Goal: Task Accomplishment & Management: Use online tool/utility

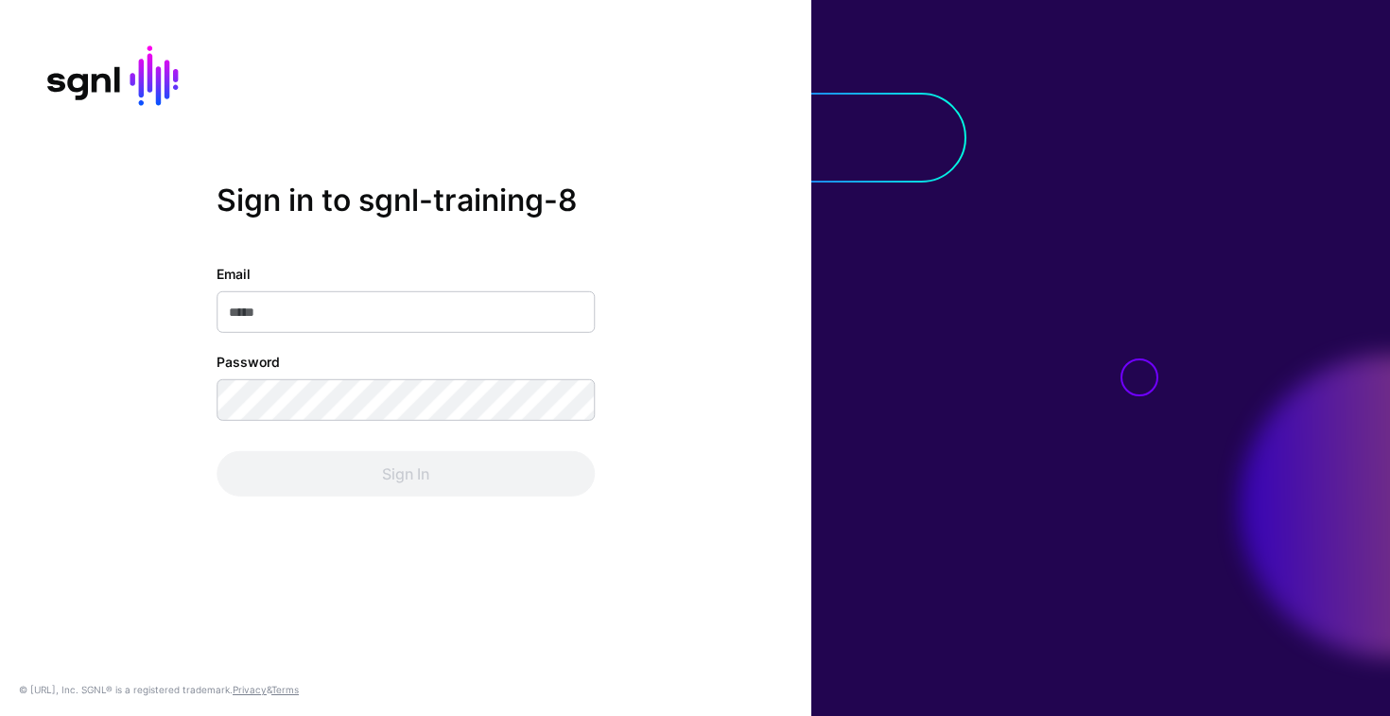
click at [351, 300] on input "Email" at bounding box center [406, 312] width 378 height 42
type input "**********"
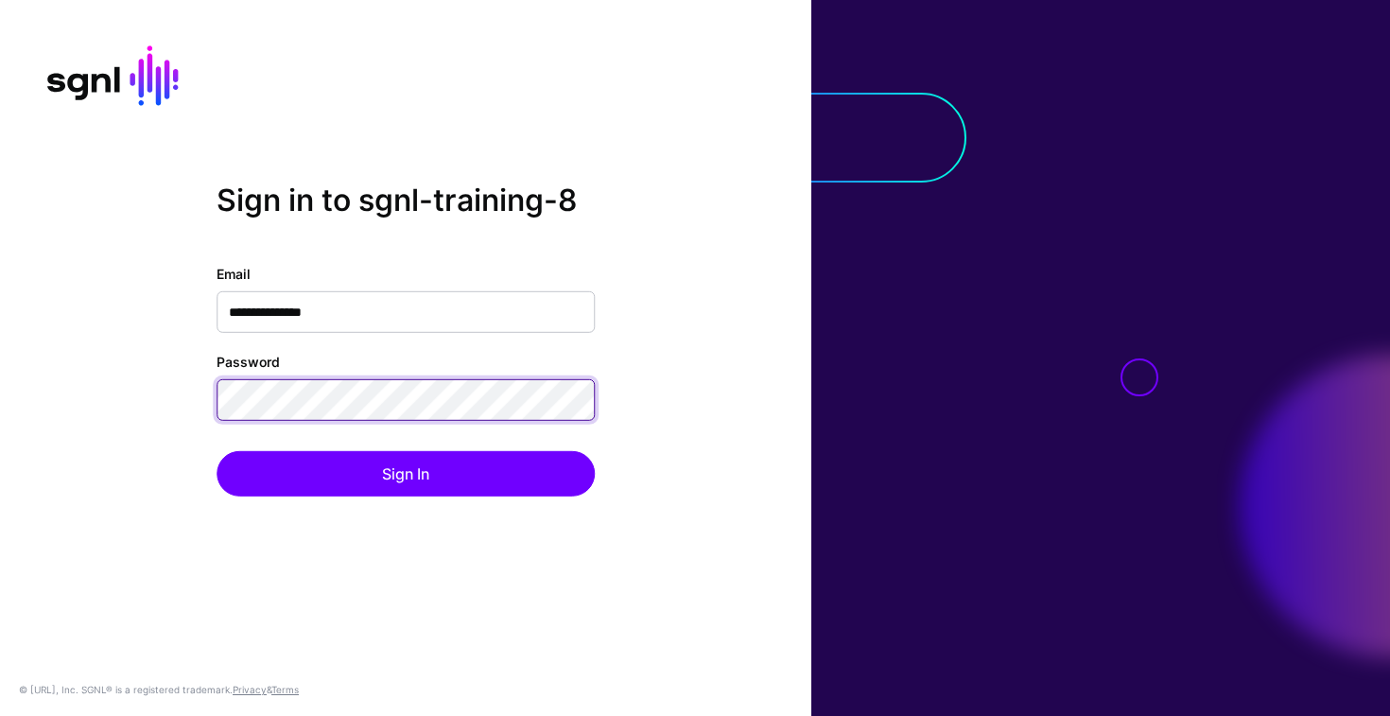
click at [217, 451] on button "Sign In" at bounding box center [406, 473] width 378 height 45
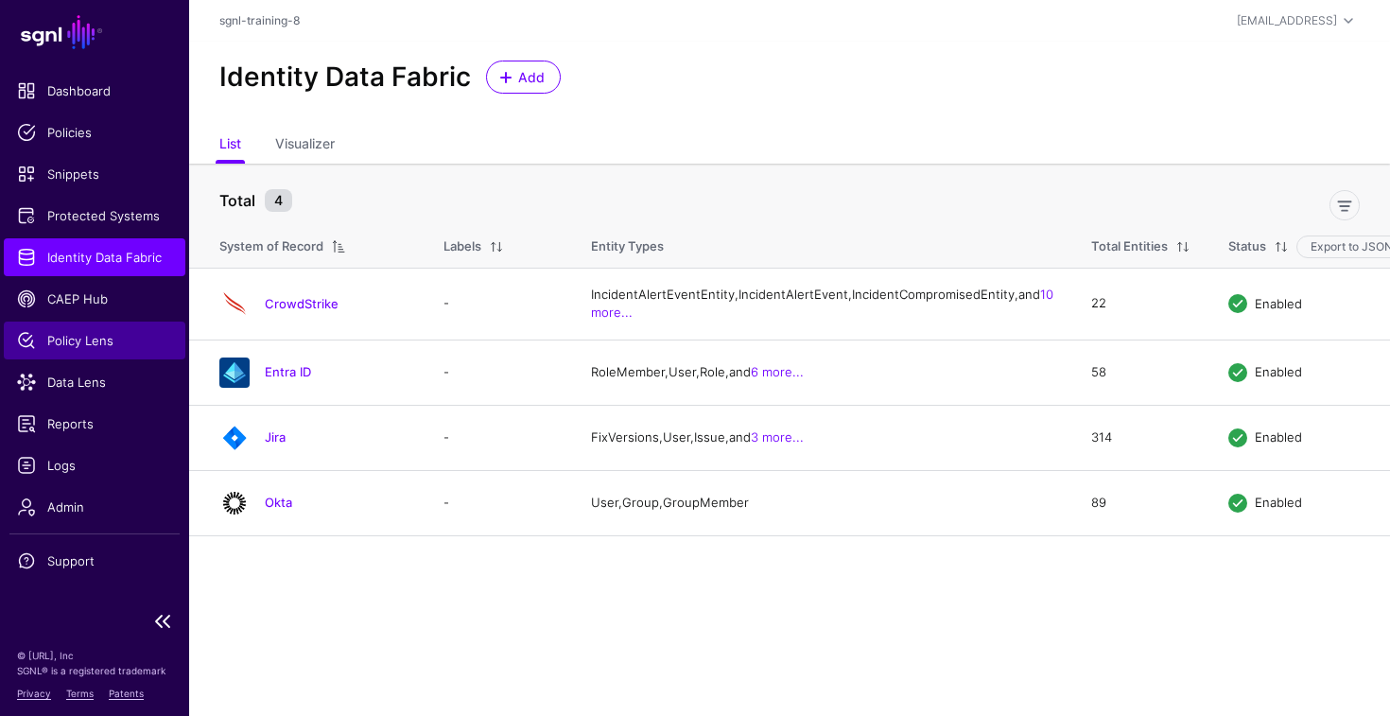
click at [79, 347] on span "Policy Lens" at bounding box center [94, 340] width 155 height 19
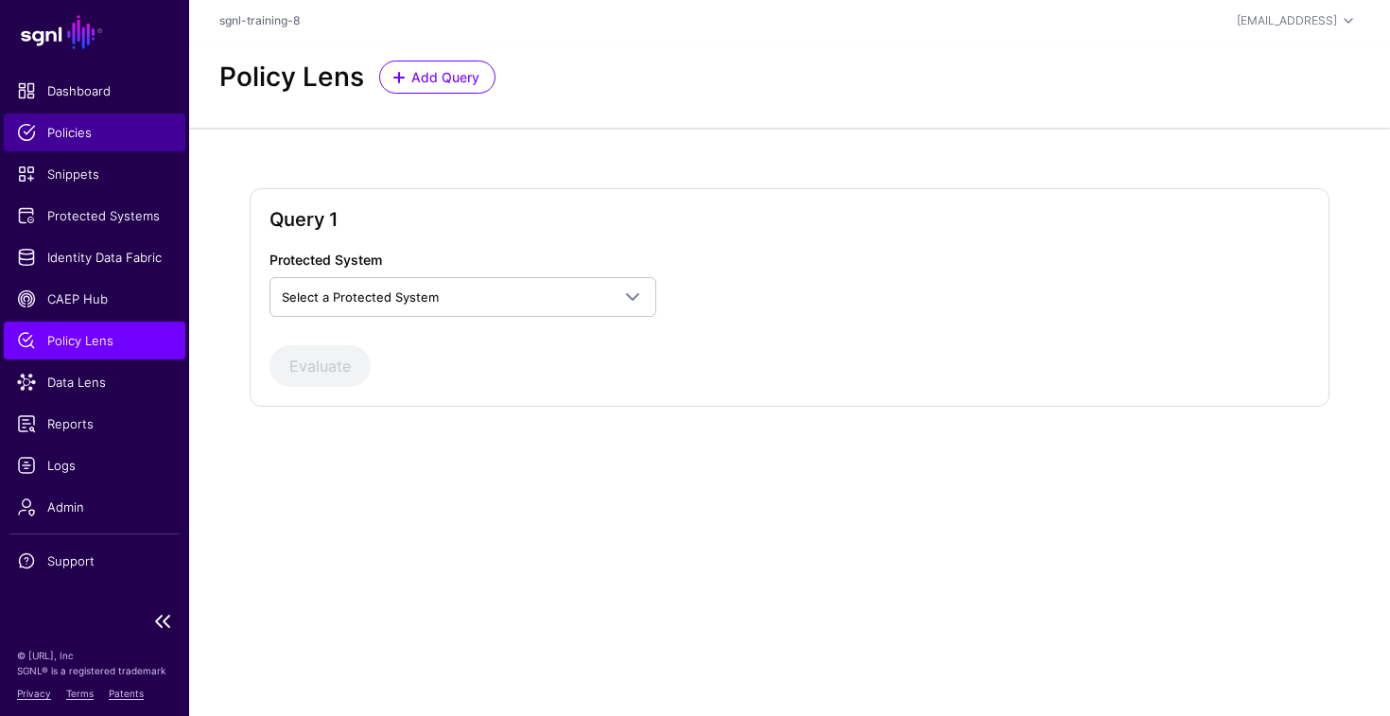
click at [95, 135] on span "Policies" at bounding box center [94, 132] width 155 height 19
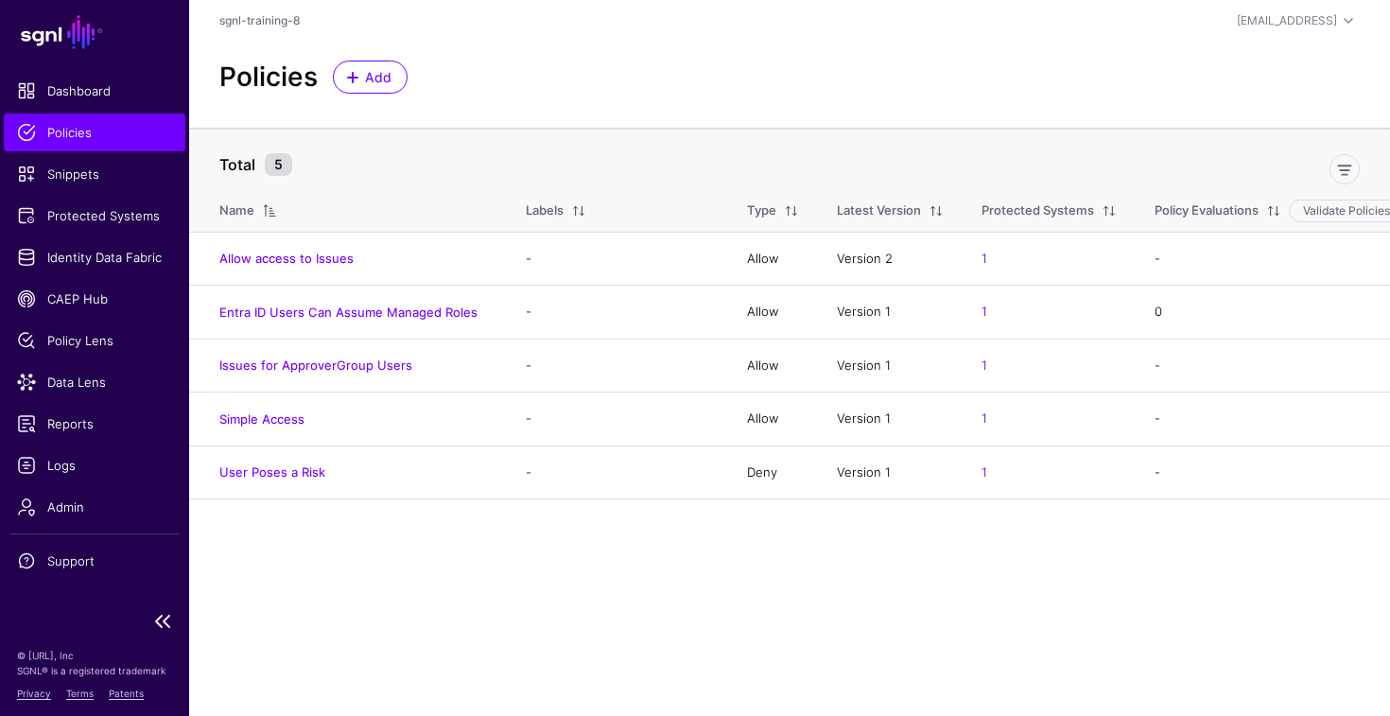
click at [76, 42] on link "SGNL" at bounding box center [94, 32] width 166 height 42
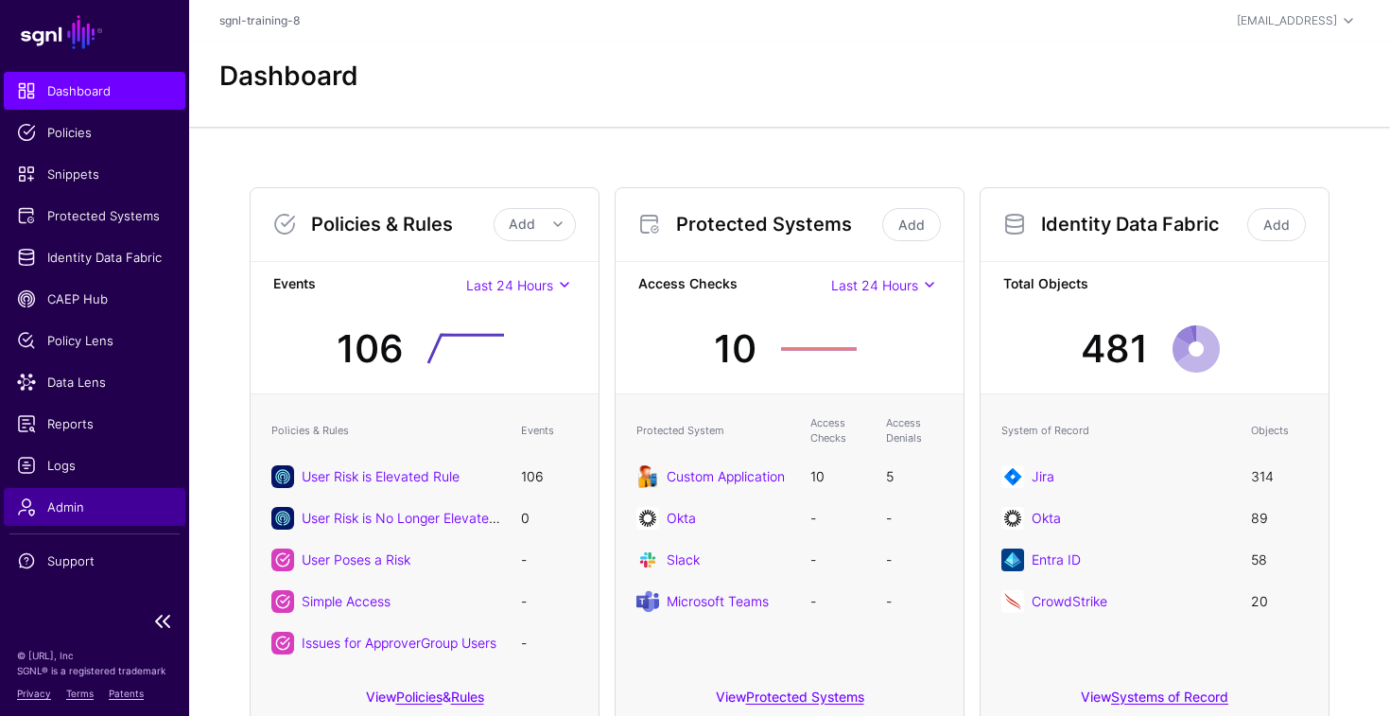
click at [58, 493] on link "Admin" at bounding box center [95, 507] width 182 height 38
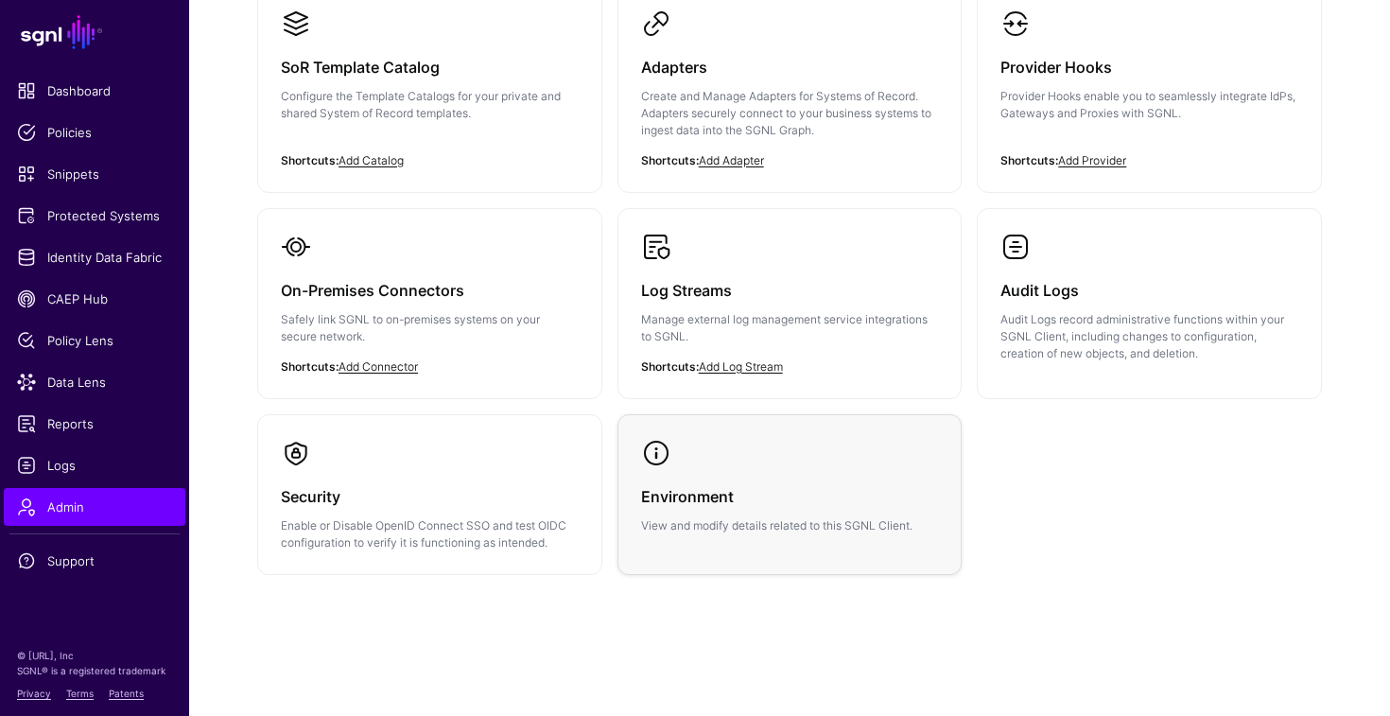
click at [769, 494] on h3 "Environment" at bounding box center [790, 496] width 298 height 26
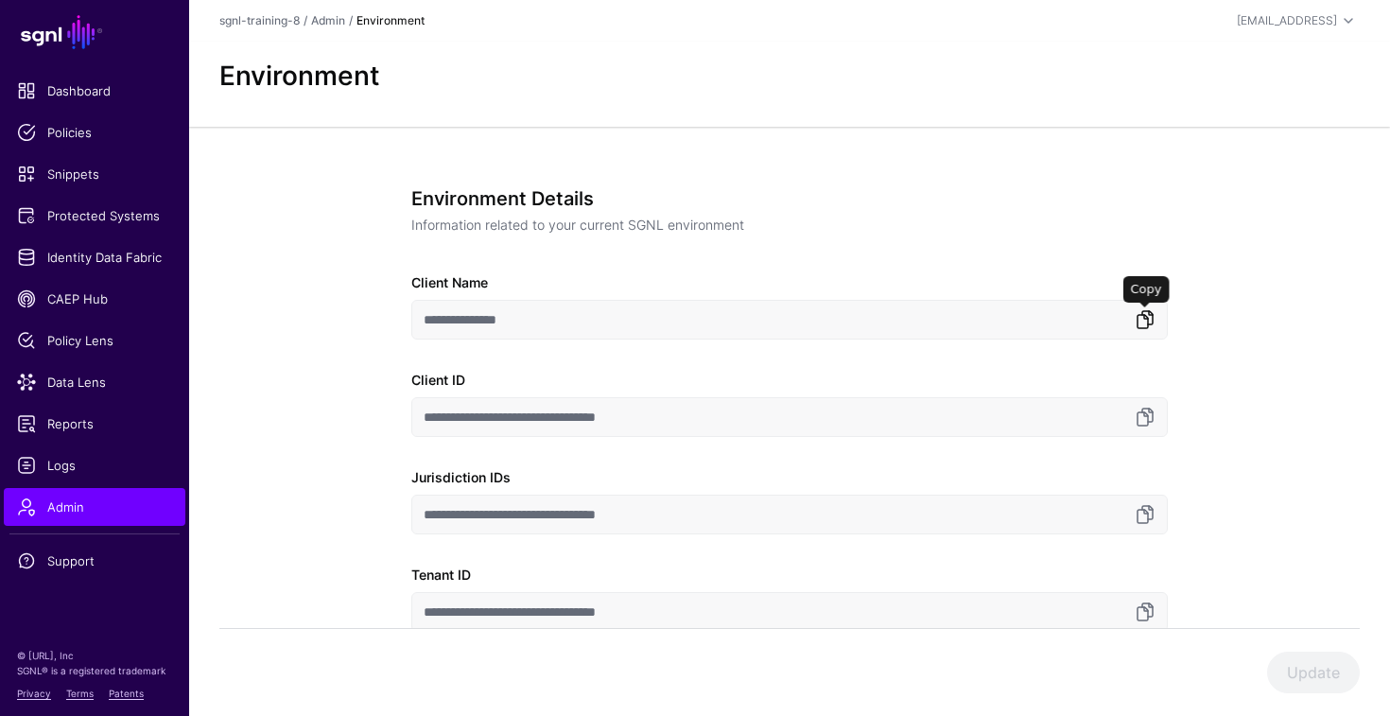
click at [1141, 319] on link at bounding box center [1145, 319] width 23 height 23
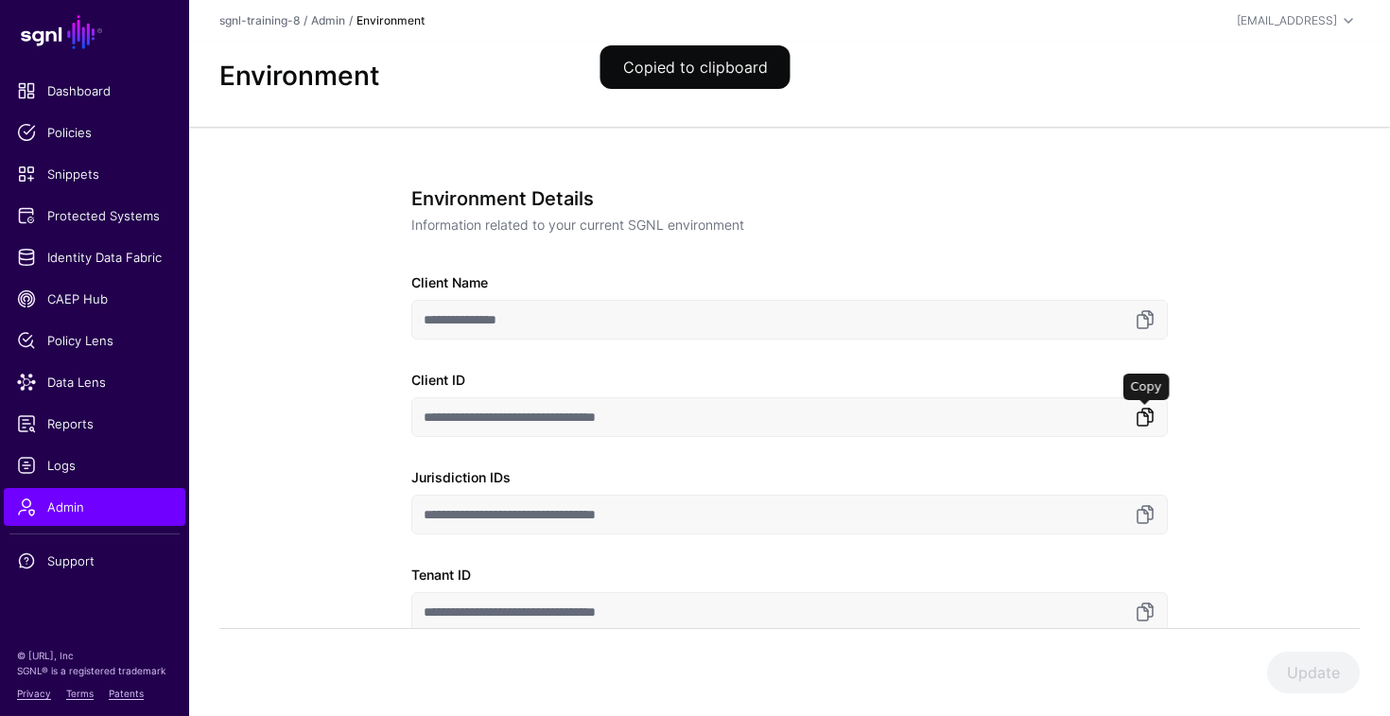
click at [1145, 419] on link at bounding box center [1145, 417] width 23 height 23
click at [1144, 515] on link at bounding box center [1145, 514] width 23 height 23
click at [1146, 611] on link at bounding box center [1145, 611] width 23 height 23
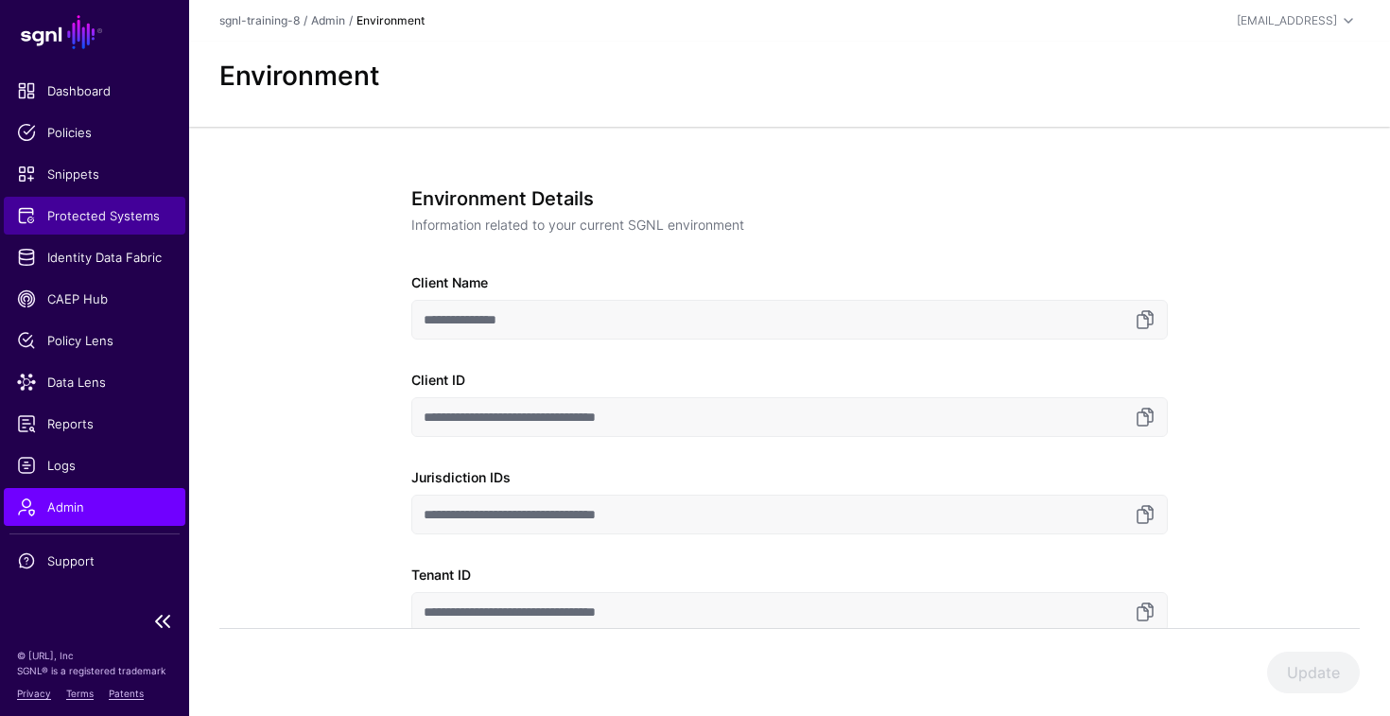
click at [66, 211] on span "Protected Systems" at bounding box center [94, 215] width 155 height 19
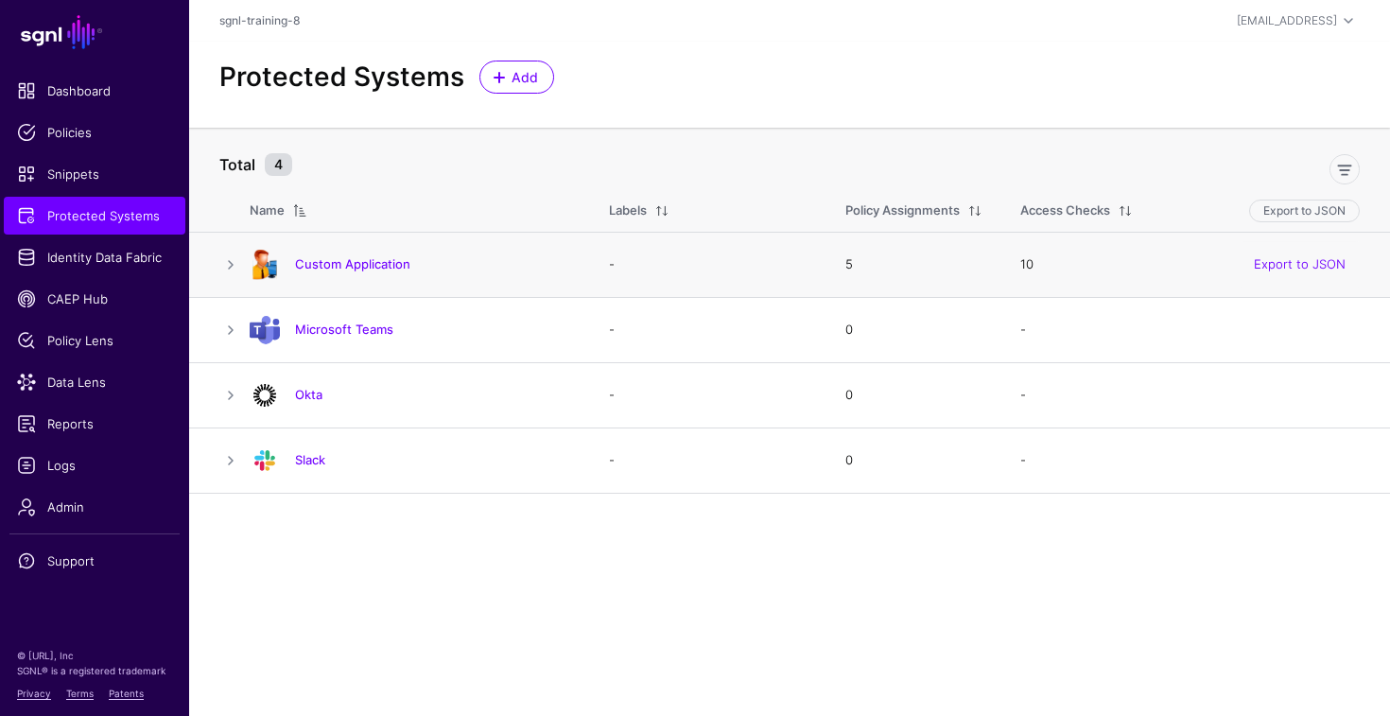
click at [353, 254] on div "Custom Application" at bounding box center [410, 265] width 337 height 30
click at [353, 263] on link "Custom Application" at bounding box center [352, 263] width 115 height 15
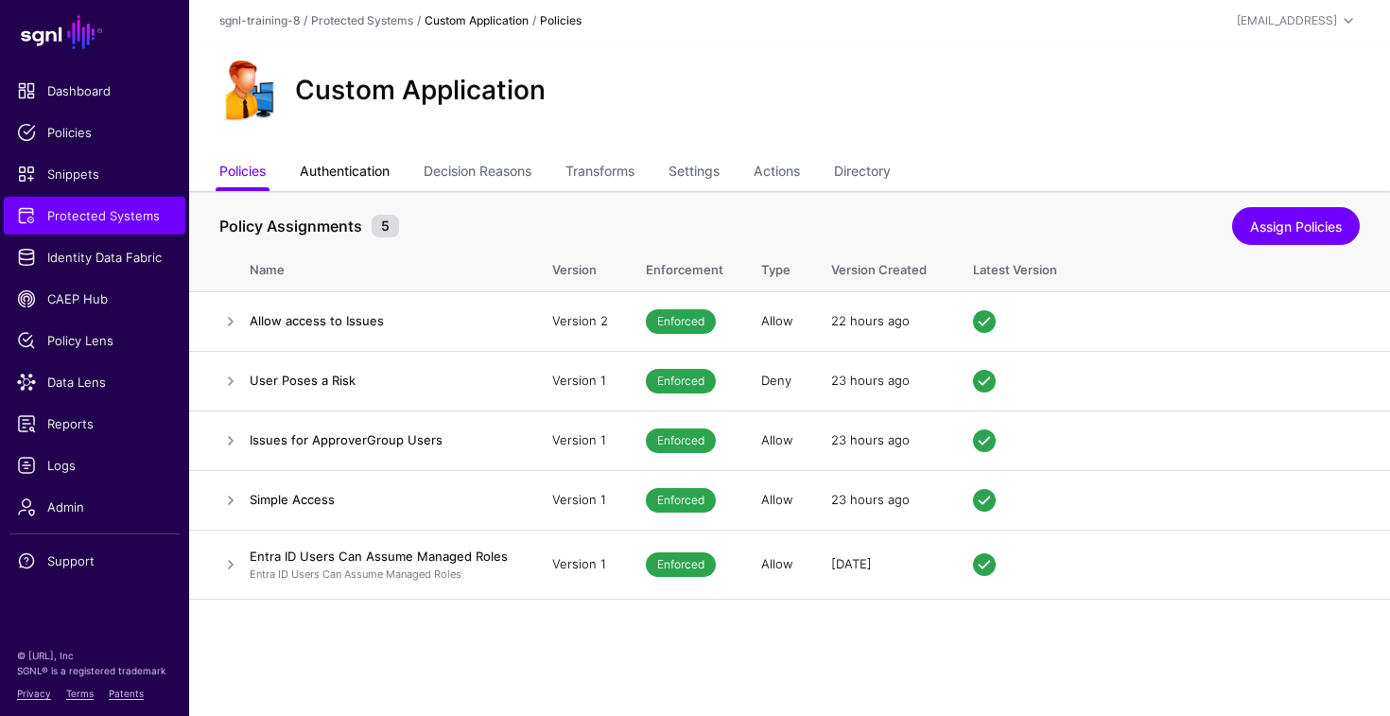
click at [381, 162] on link "Authentication" at bounding box center [345, 173] width 90 height 36
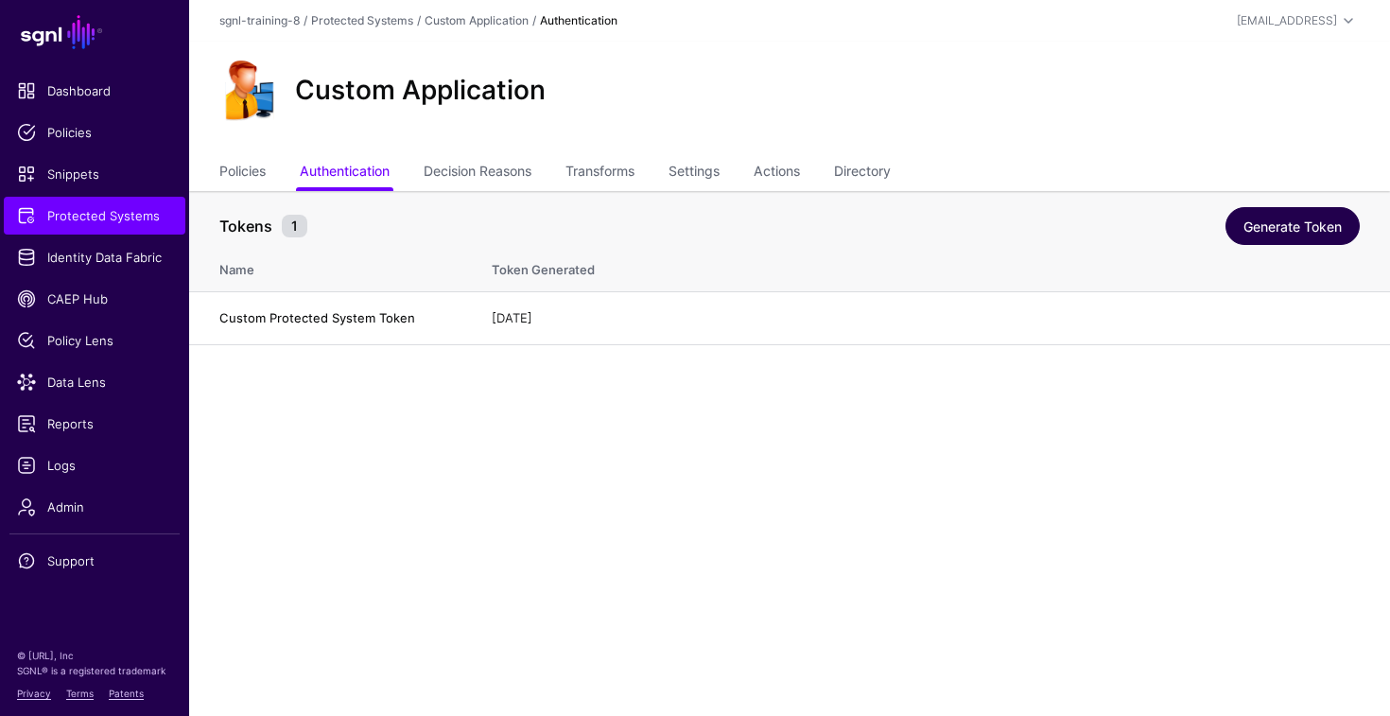
click at [1259, 233] on link "Generate Token" at bounding box center [1292, 226] width 134 height 38
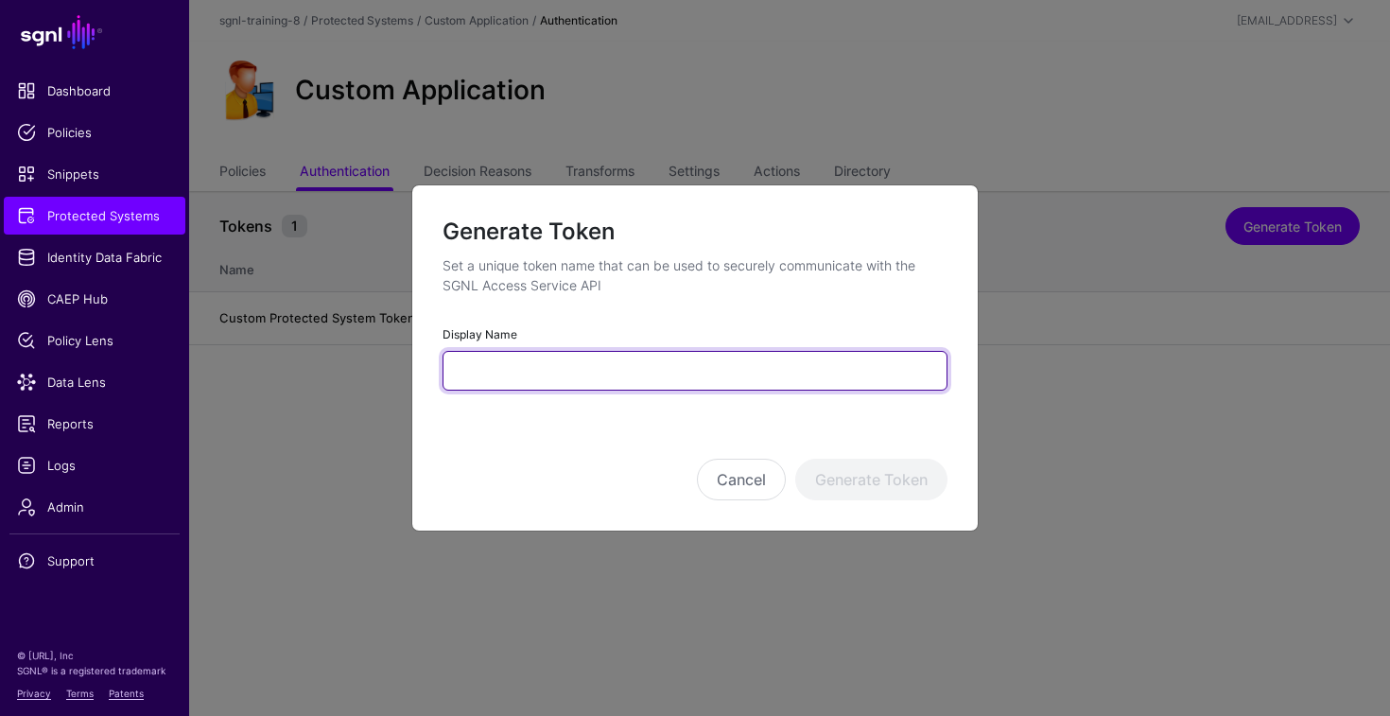
click at [819, 352] on input "Display Name" at bounding box center [695, 371] width 505 height 40
type input "*"
type input "*******"
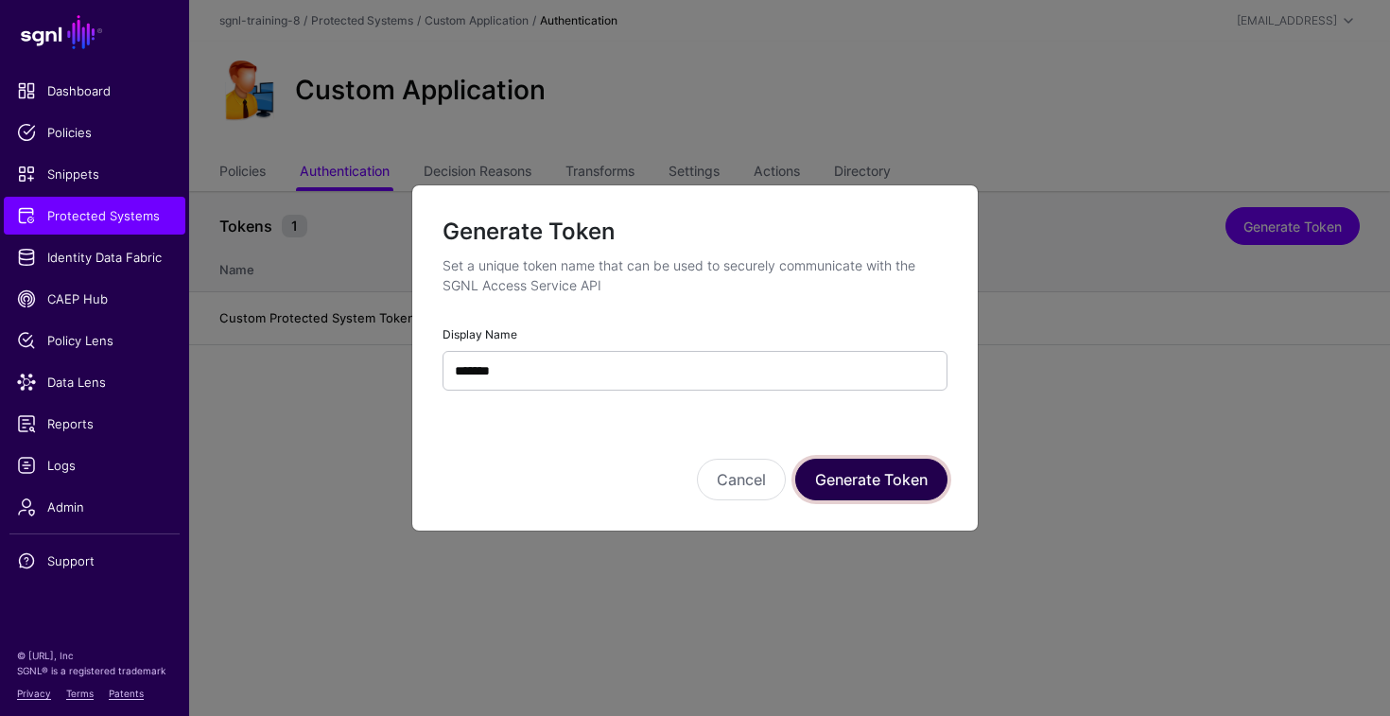
click at [906, 464] on button "Generate Token" at bounding box center [871, 480] width 152 height 42
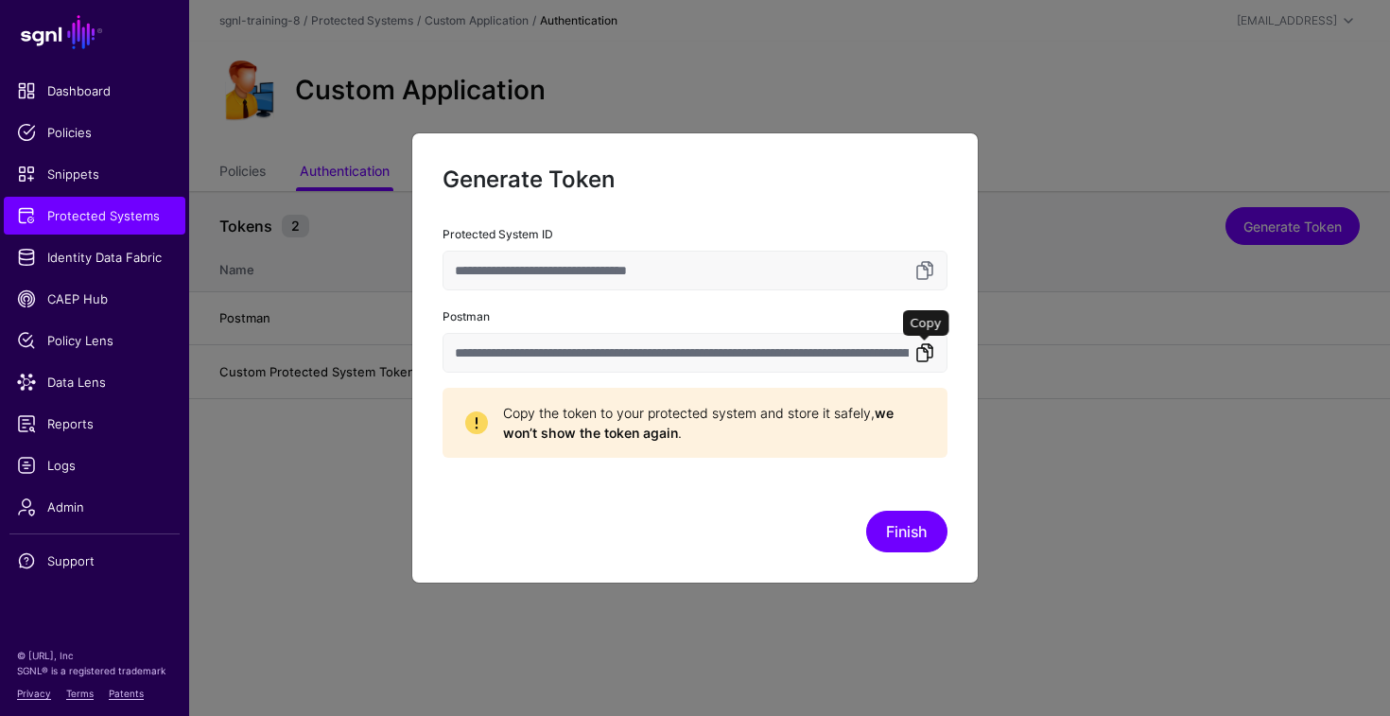
click at [928, 351] on link at bounding box center [924, 352] width 23 height 23
click at [911, 526] on button "Finish" at bounding box center [906, 532] width 81 height 42
